Goal: Navigation & Orientation: Find specific page/section

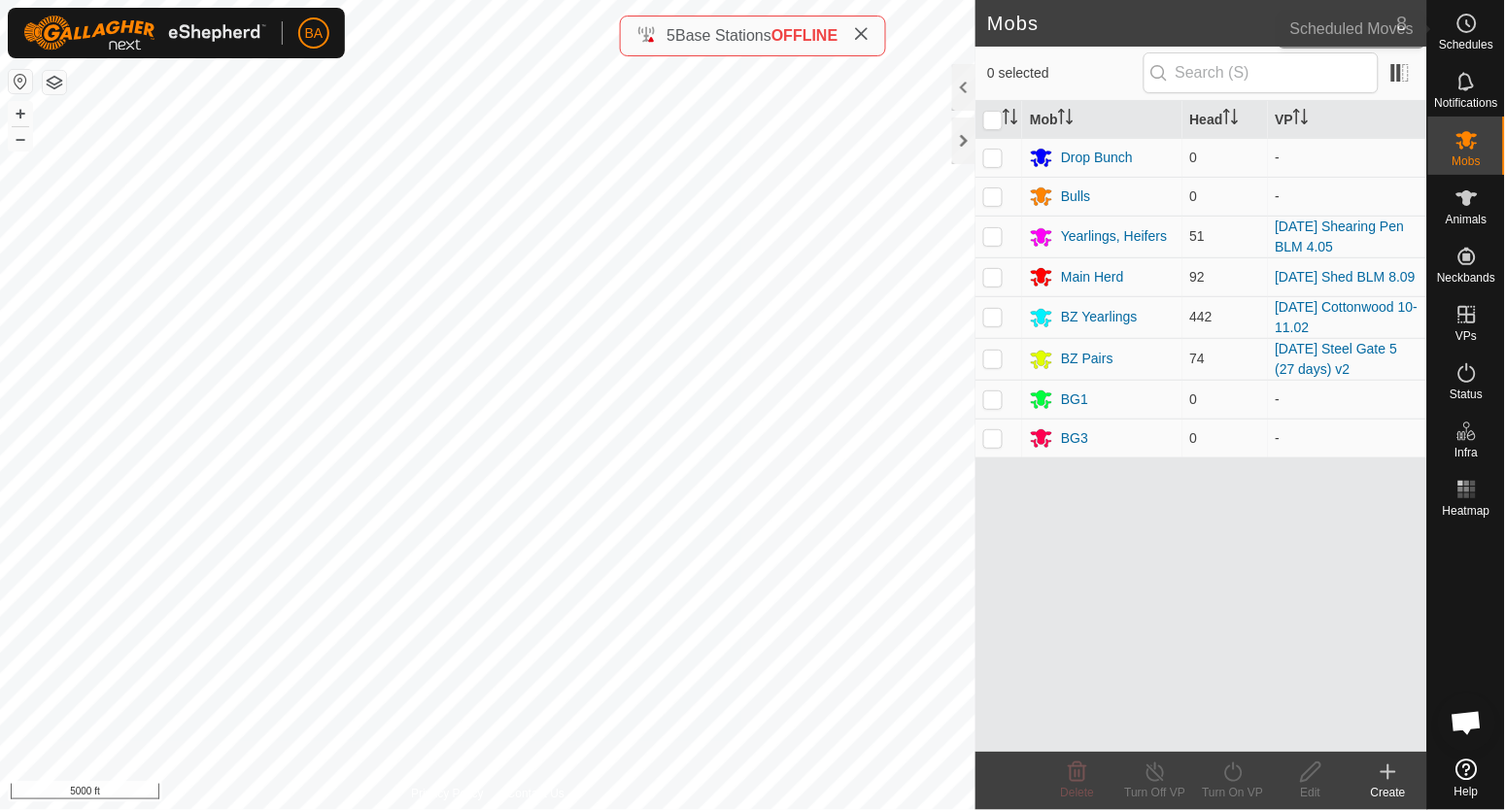
click at [1476, 22] on circle at bounding box center [1466, 23] width 17 height 17
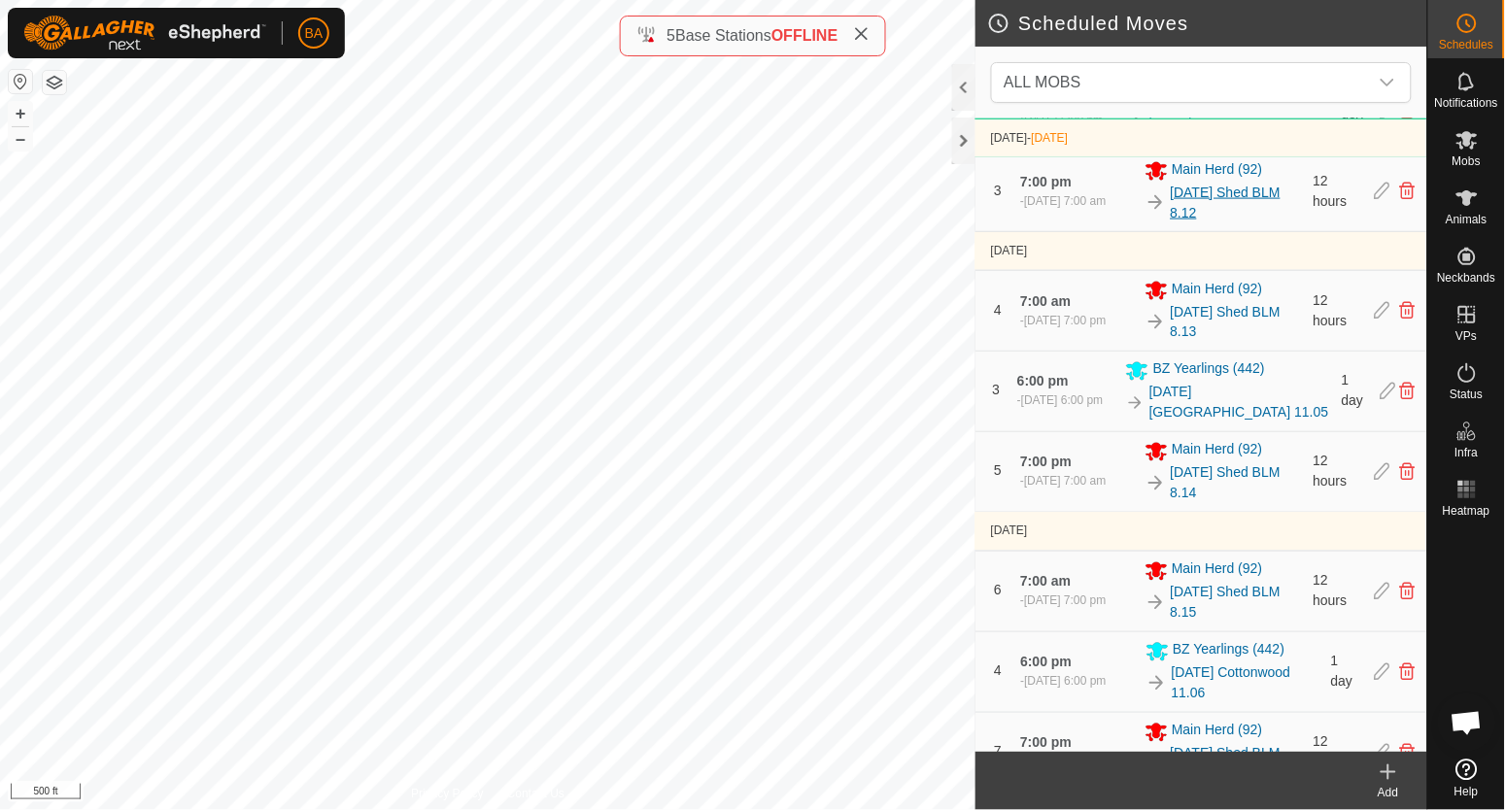
scroll to position [729, 0]
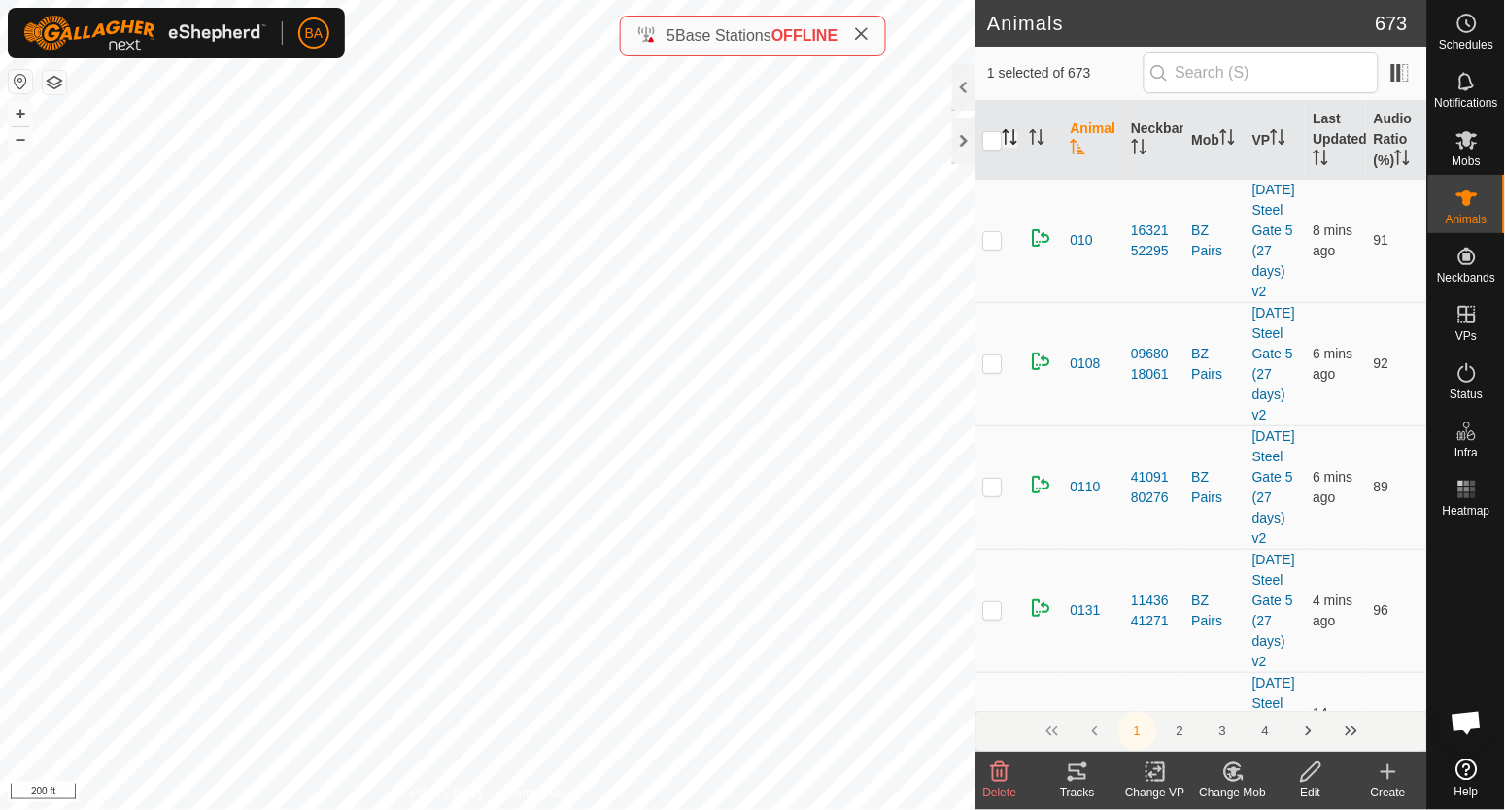
click at [1010, 142] on icon "Activate to sort" at bounding box center [1011, 137] width 16 height 16
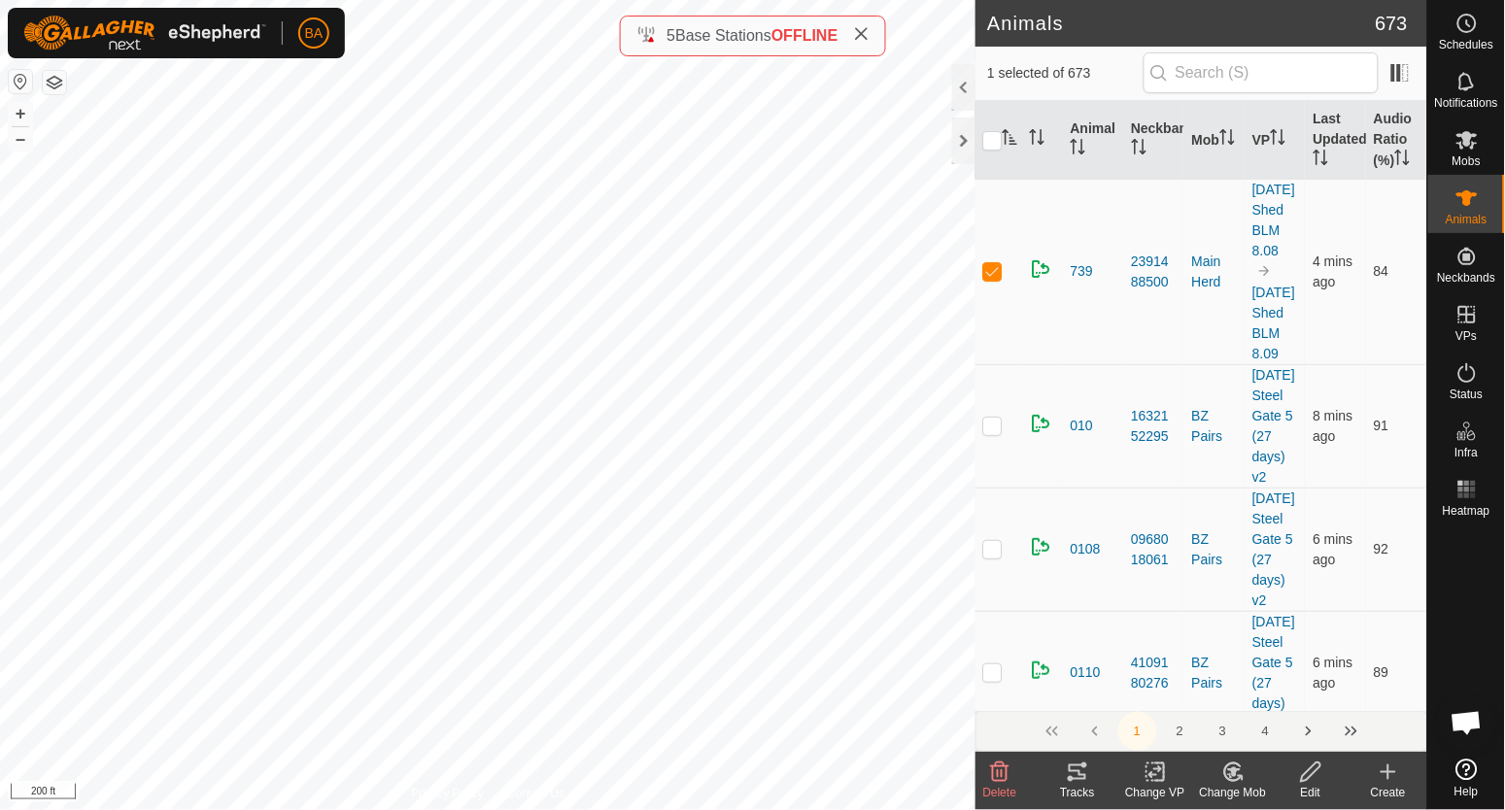
click at [1079, 780] on icon at bounding box center [1077, 773] width 17 height 16
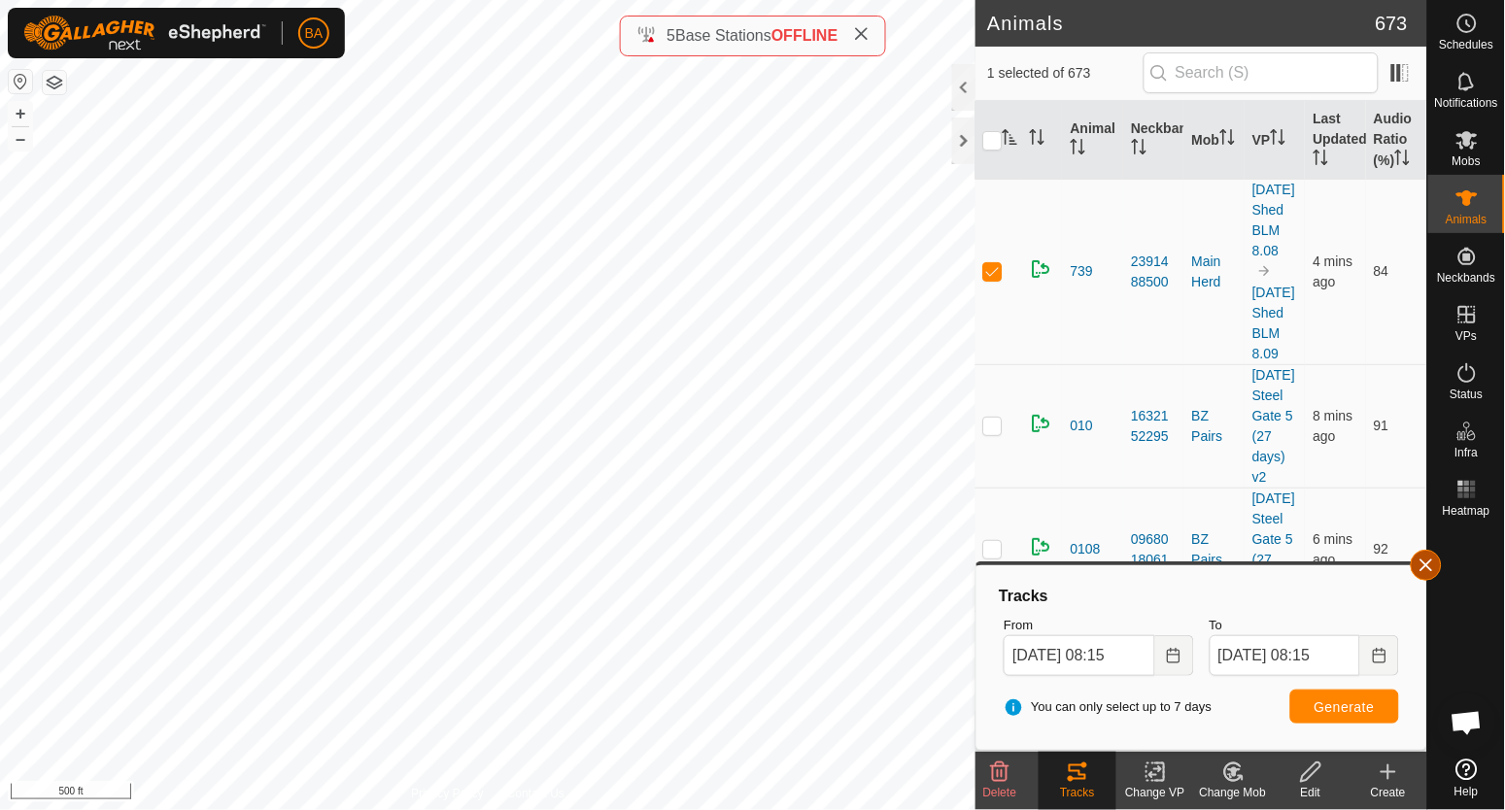
click at [1427, 556] on button "button" at bounding box center [1426, 565] width 31 height 31
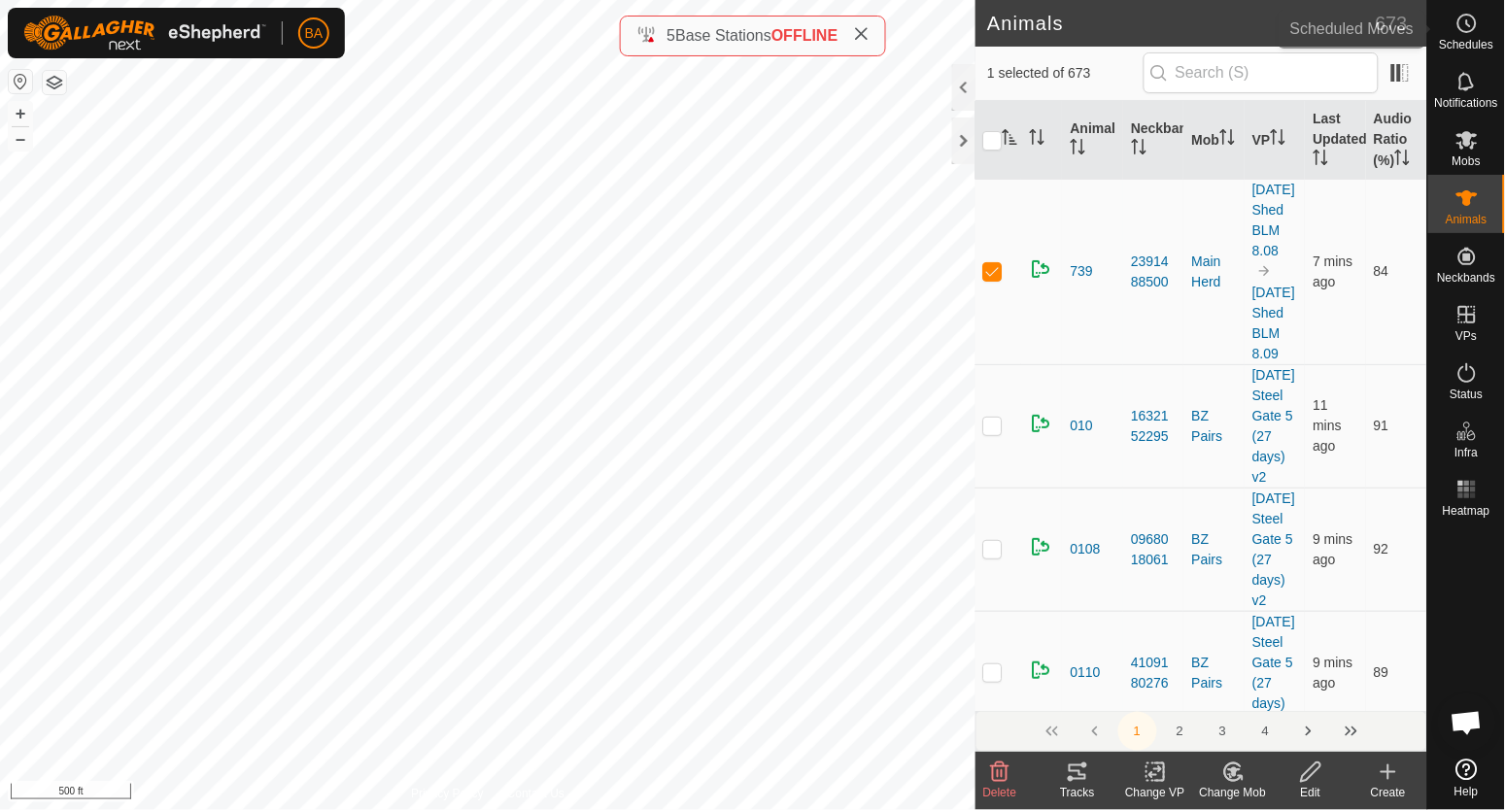
drag, startPoint x: 1486, startPoint y: 12, endPoint x: 1476, endPoint y: 19, distance: 12.4
click at [1486, 15] on div "Schedules" at bounding box center [1466, 29] width 77 height 58
